Goal: Information Seeking & Learning: Find specific fact

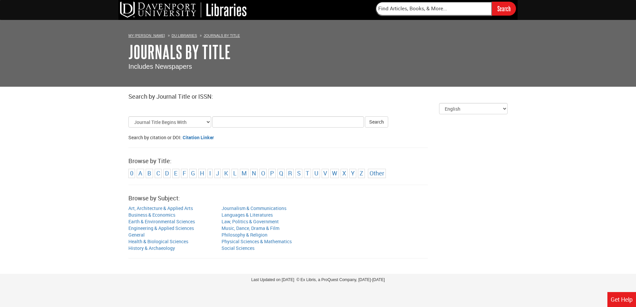
click at [222, 119] on input "Title Search Criteria" at bounding box center [288, 121] width 152 height 11
type input "business insider"
click at [365, 116] on button "Search" at bounding box center [376, 121] width 23 height 11
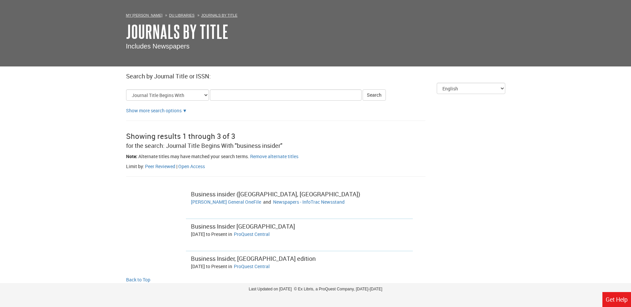
scroll to position [30, 0]
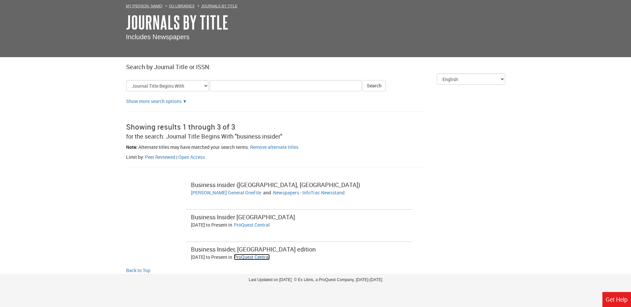
click at [257, 258] on link "ProQuest Central" at bounding box center [252, 257] width 36 height 6
click at [220, 82] on input "Title Search Criteria" at bounding box center [286, 85] width 152 height 11
type input "forbes"
click button "Search" at bounding box center [373, 85] width 23 height 11
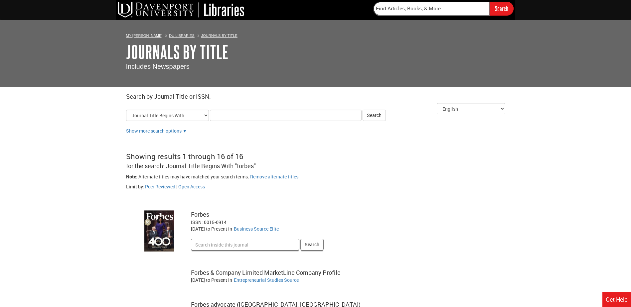
click at [233, 243] on input "Search inside this journal" at bounding box center [245, 244] width 108 height 11
paste input "7 Healthcare Trends That Will Transform Medicine In [DATE]"
type input "7 Healthcare Trends That Will Transform Medicine In [DATE]"
click at [300, 239] on button "Search" at bounding box center [311, 244] width 23 height 11
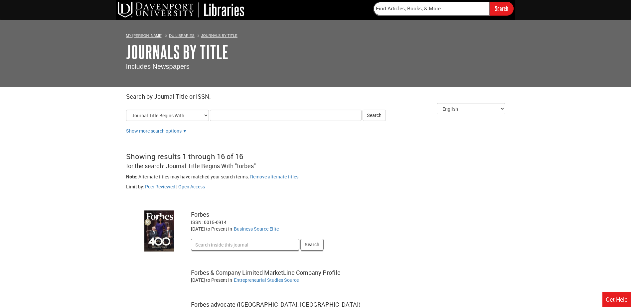
scroll to position [0, 0]
click at [267, 229] on link "Business Source Elite" at bounding box center [256, 229] width 45 height 6
